Goal: Task Accomplishment & Management: Manage account settings

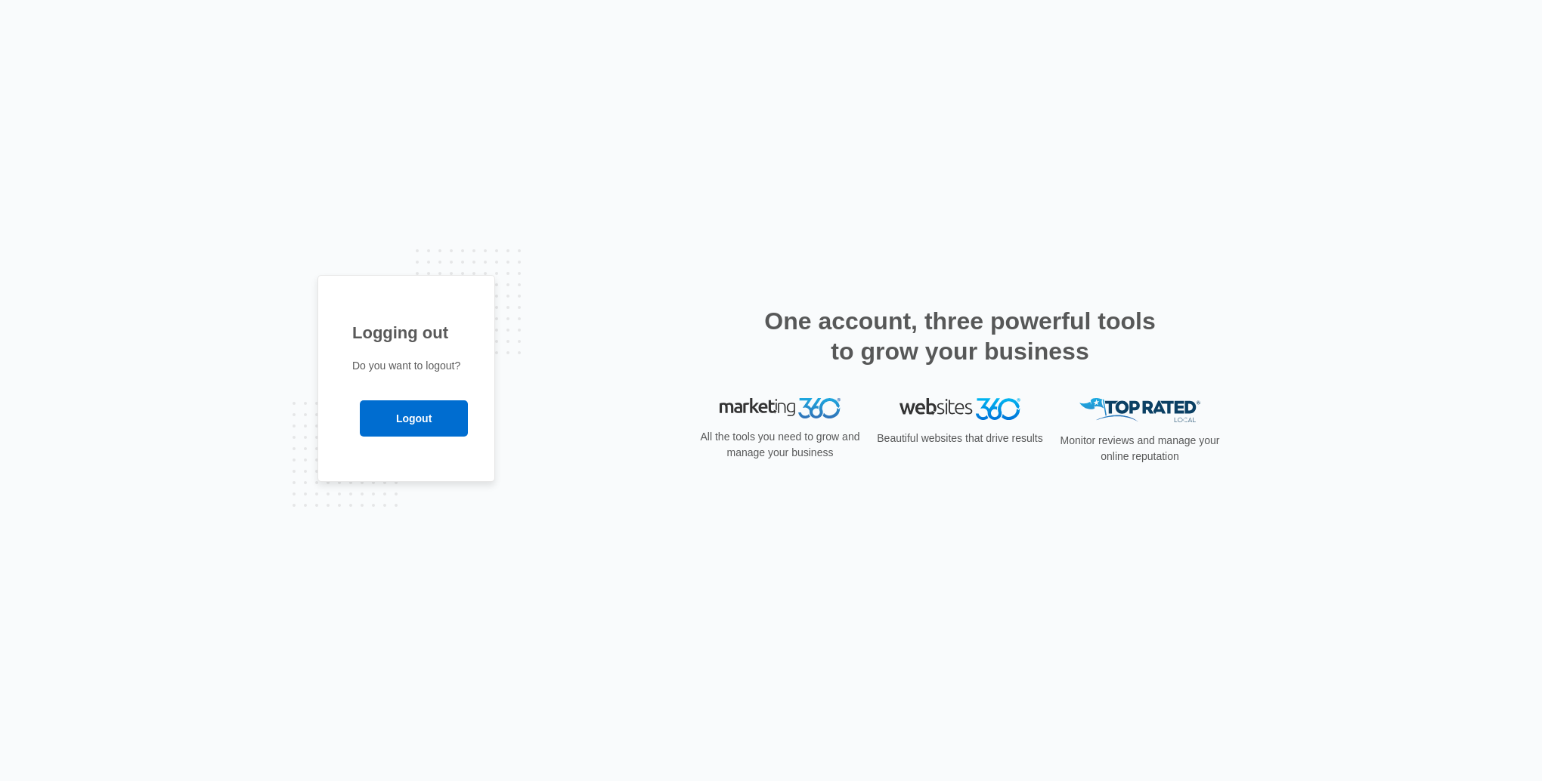
click at [422, 413] on input "Logout" at bounding box center [414, 418] width 108 height 36
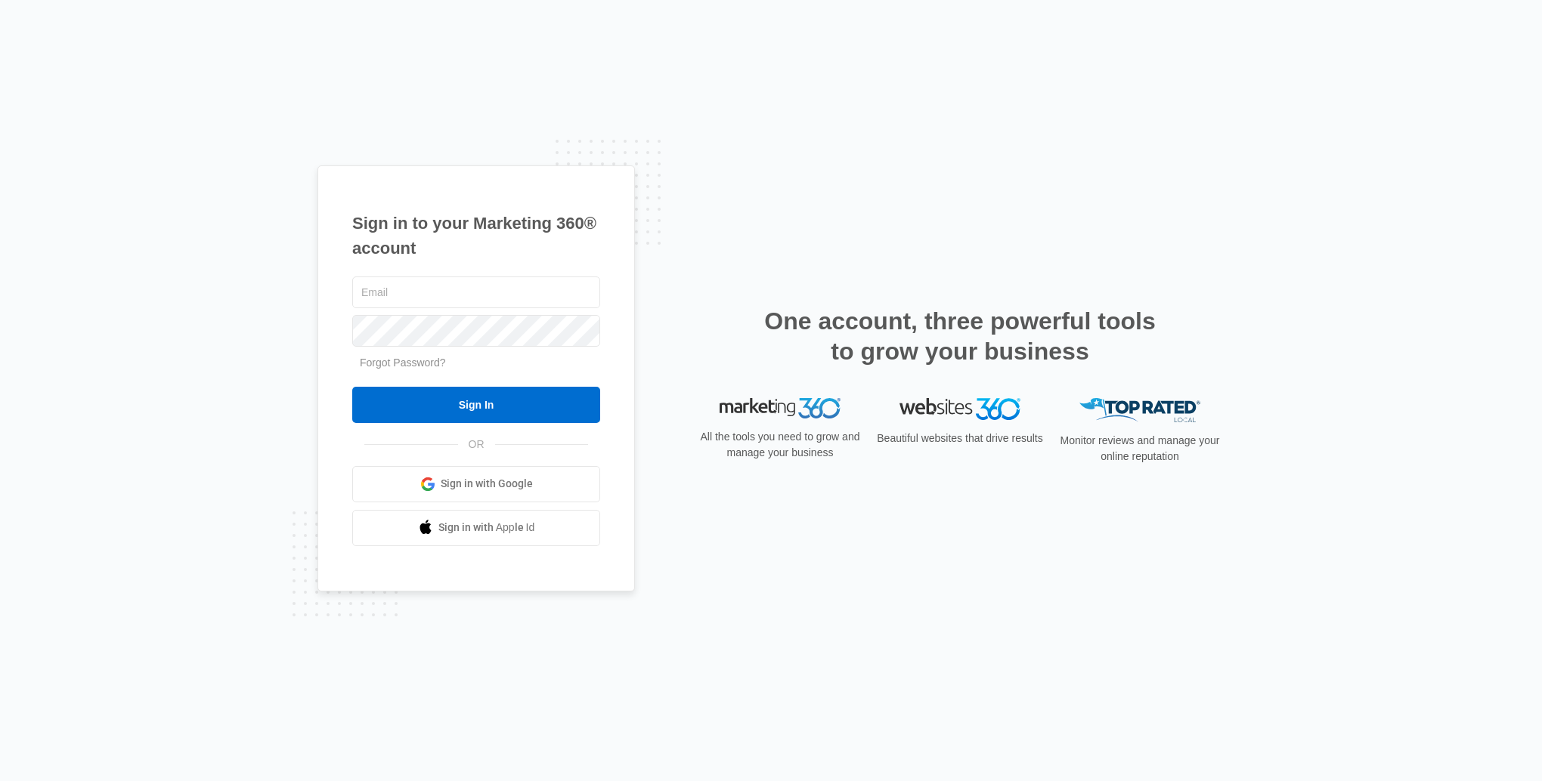
type input "[EMAIL_ADDRESS][DOMAIN_NAME]"
click at [413, 405] on input "Sign In" at bounding box center [476, 405] width 248 height 36
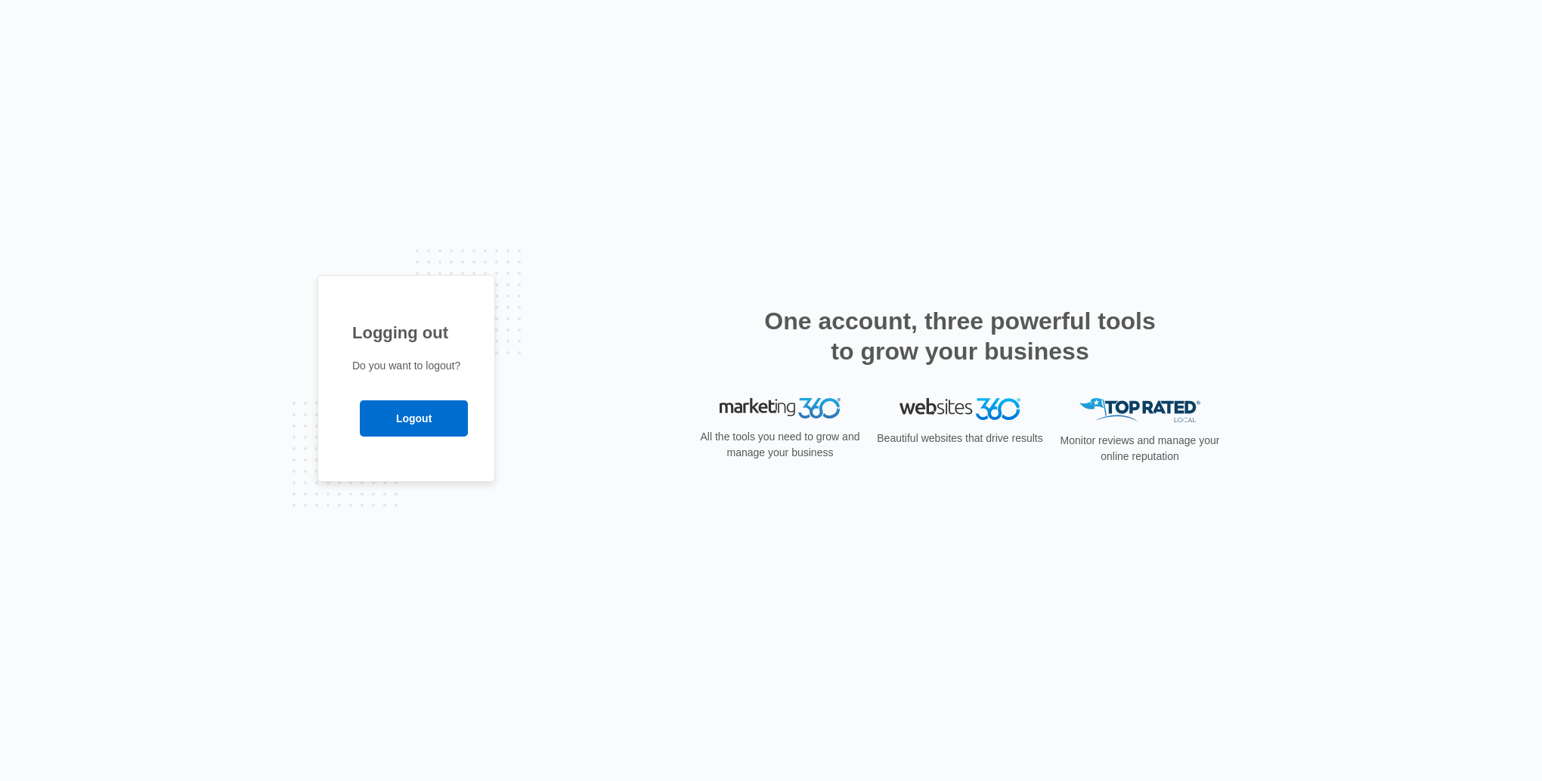
click at [389, 416] on input "Logout" at bounding box center [414, 418] width 108 height 36
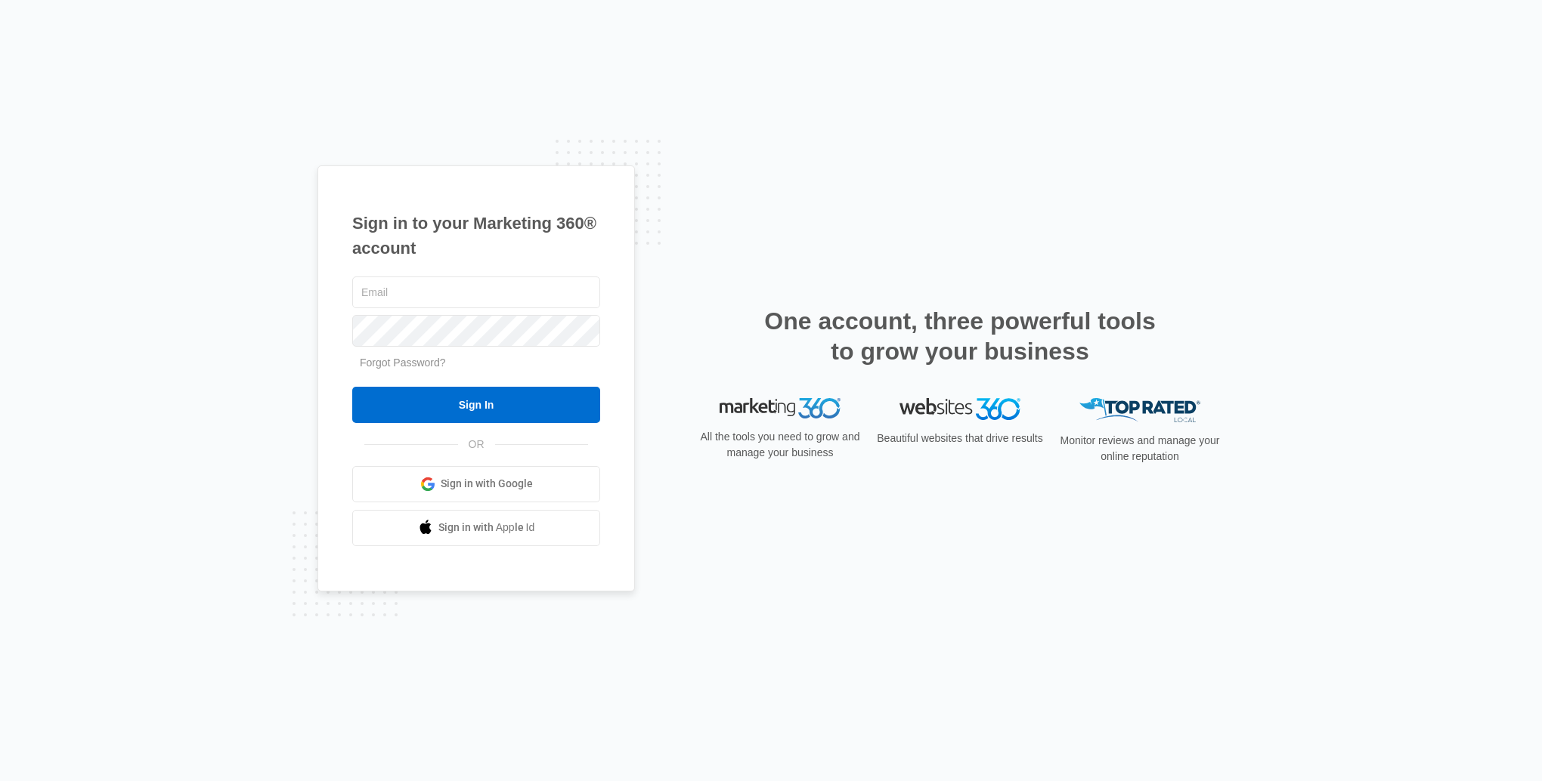
type input "[EMAIL_ADDRESS][DOMAIN_NAME]"
click at [567, 412] on input "Sign In" at bounding box center [476, 405] width 248 height 36
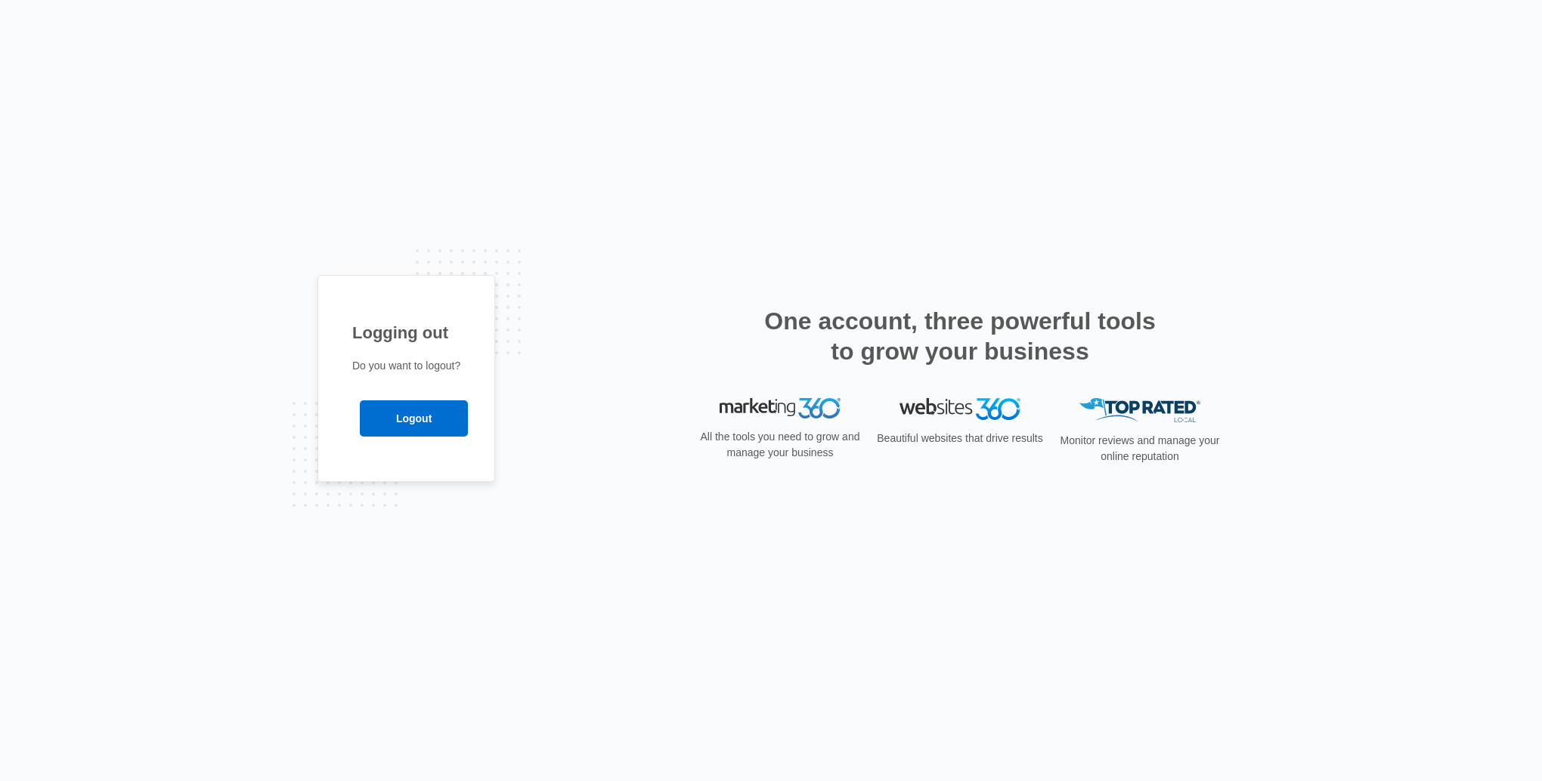
click at [417, 432] on input "Logout" at bounding box center [414, 418] width 108 height 36
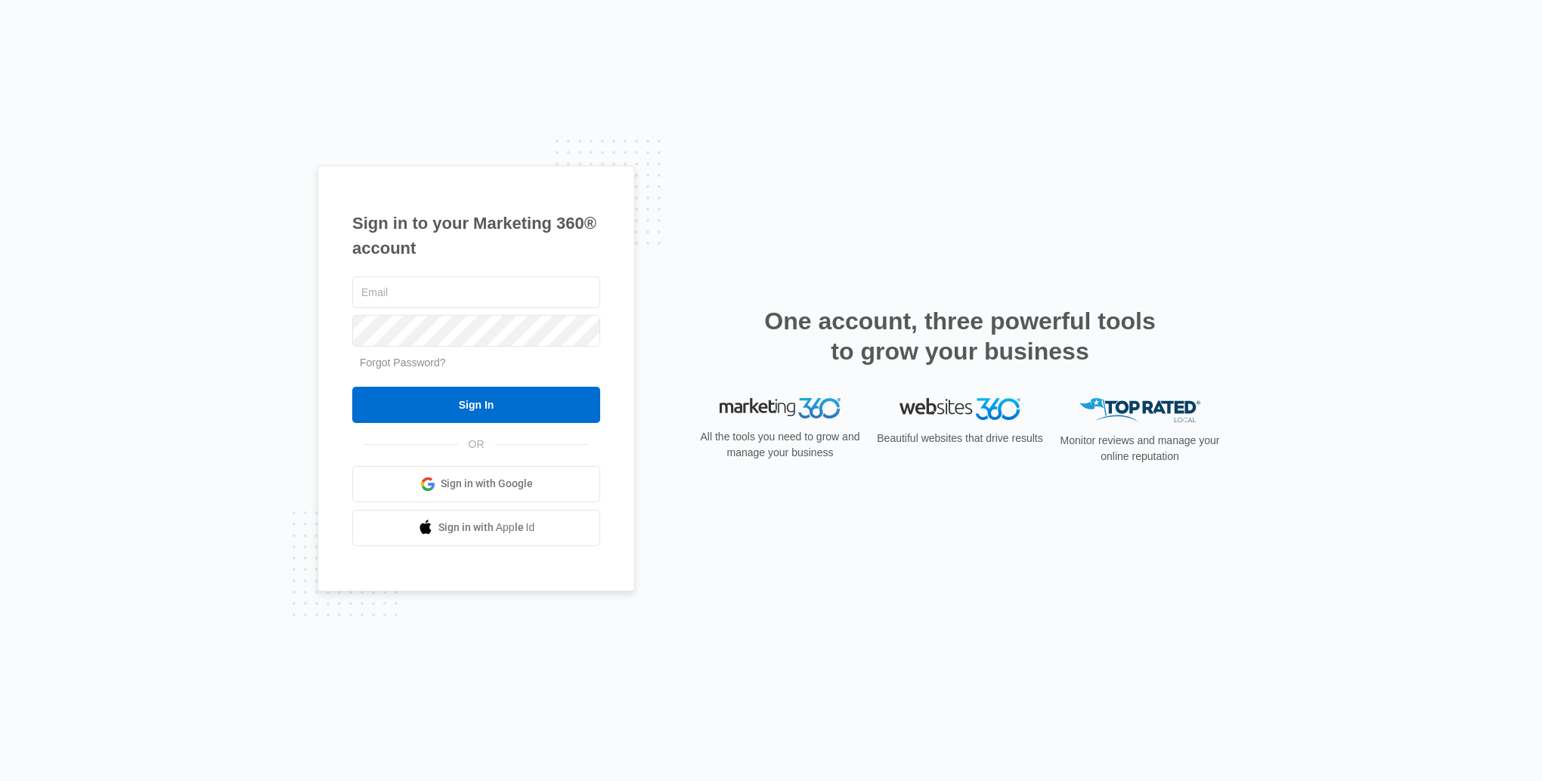
type input "[EMAIL_ADDRESS][DOMAIN_NAME]"
click at [411, 416] on input "Sign In" at bounding box center [476, 405] width 248 height 36
